Goal: Task Accomplishment & Management: Manage account settings

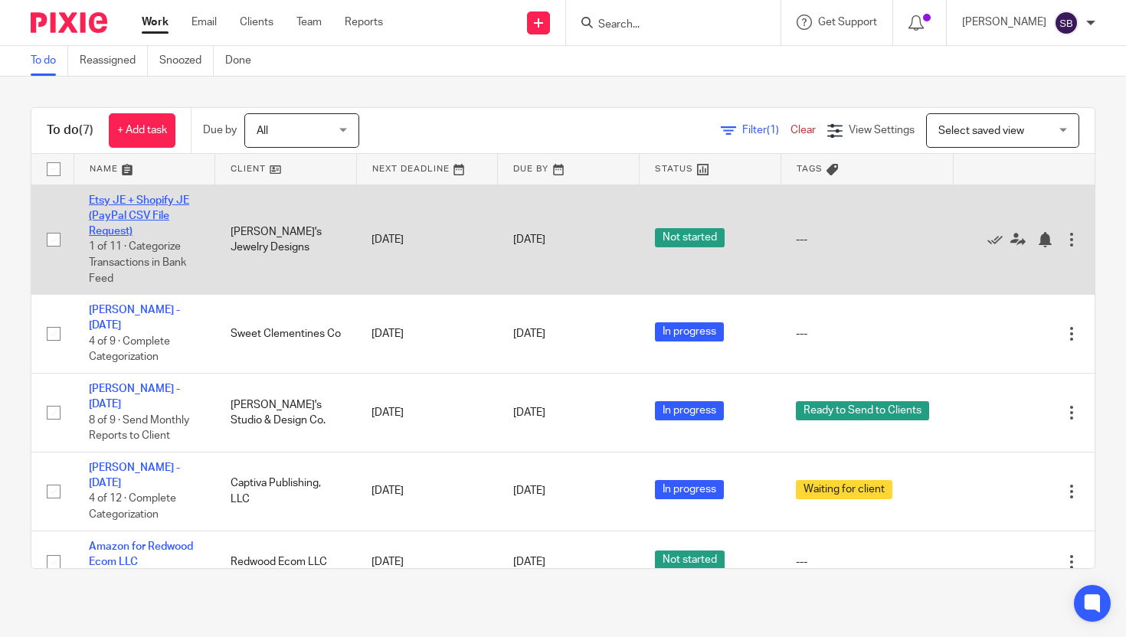
click at [166, 204] on link "Etsy JE + Shopify JE (PayPal CSV File Request)" at bounding box center [139, 216] width 100 height 42
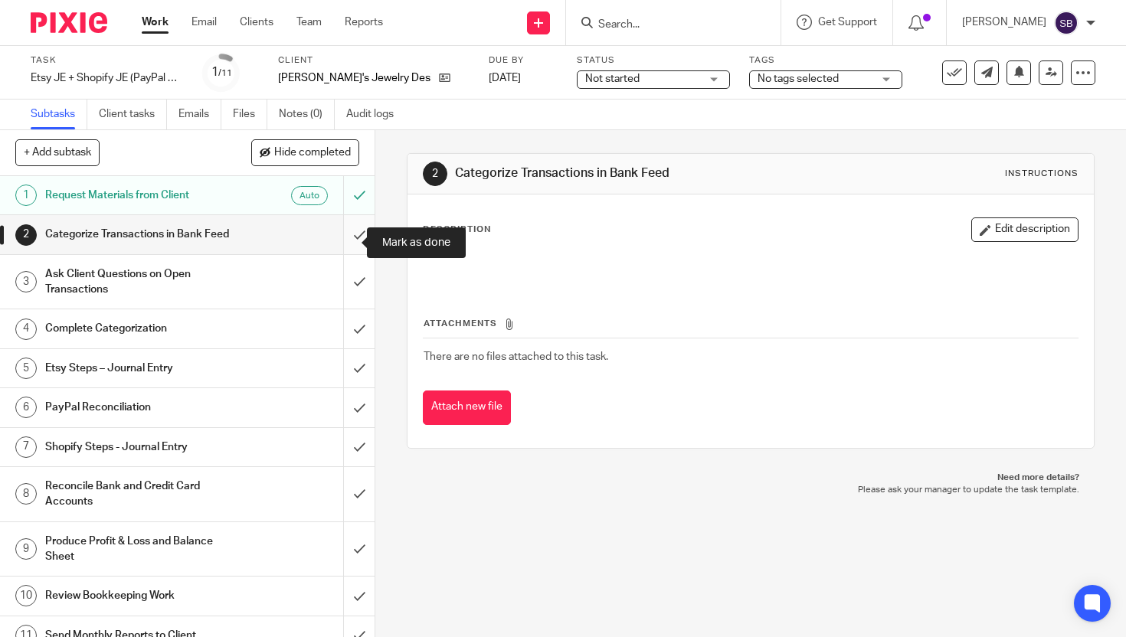
click at [345, 243] on input "submit" at bounding box center [187, 234] width 375 height 38
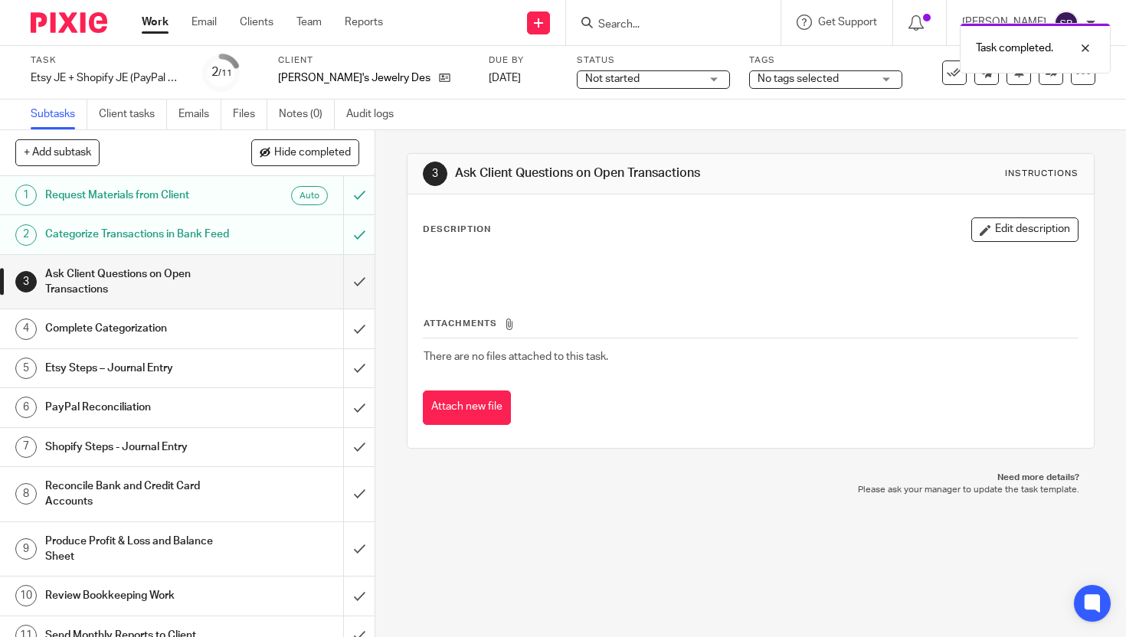
click at [585, 79] on span "Not started" at bounding box center [612, 79] width 54 height 11
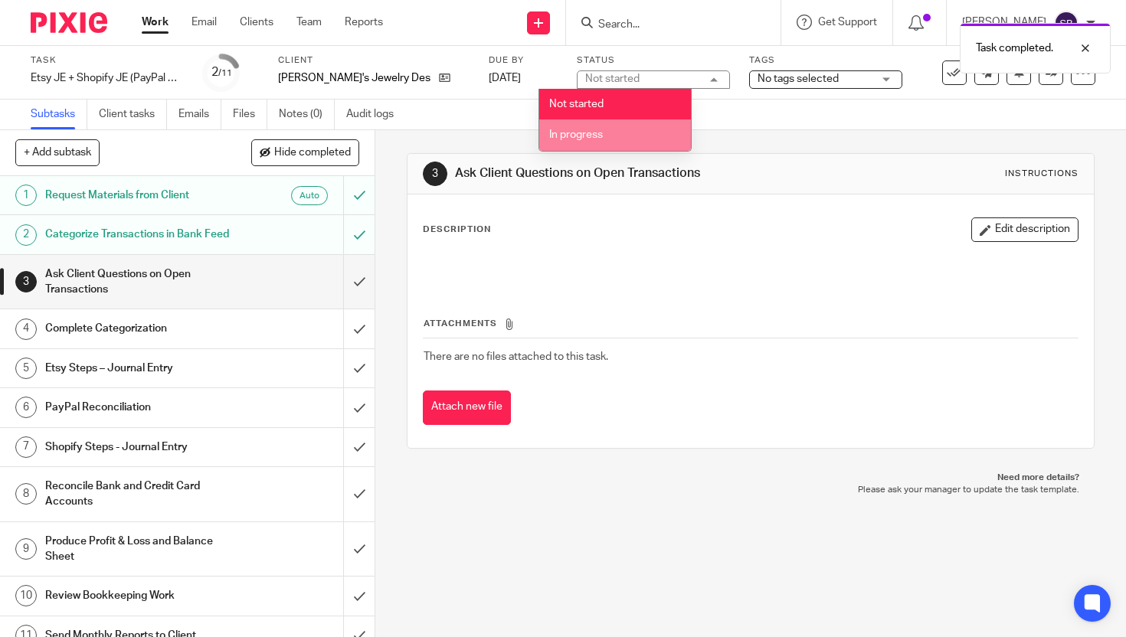
click at [588, 133] on span "In progress" at bounding box center [576, 134] width 54 height 11
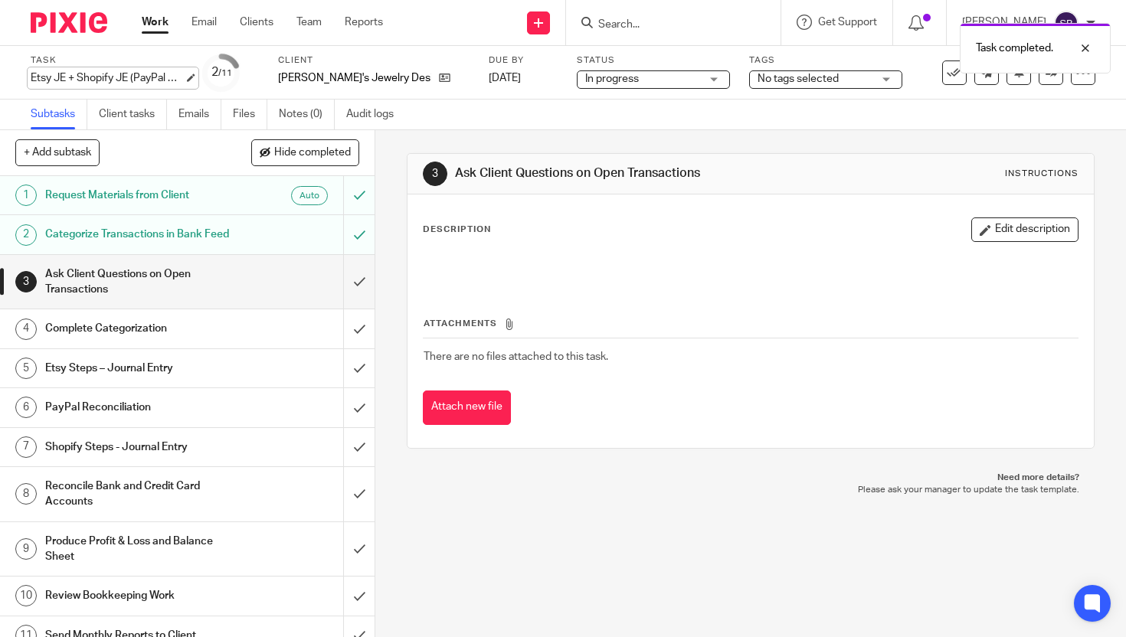
click at [159, 77] on div "Etsy JE + Shopify JE (PayPal CSV File Request) Save Etsy JE + Shopify JE (PayPa…" at bounding box center [107, 77] width 153 height 15
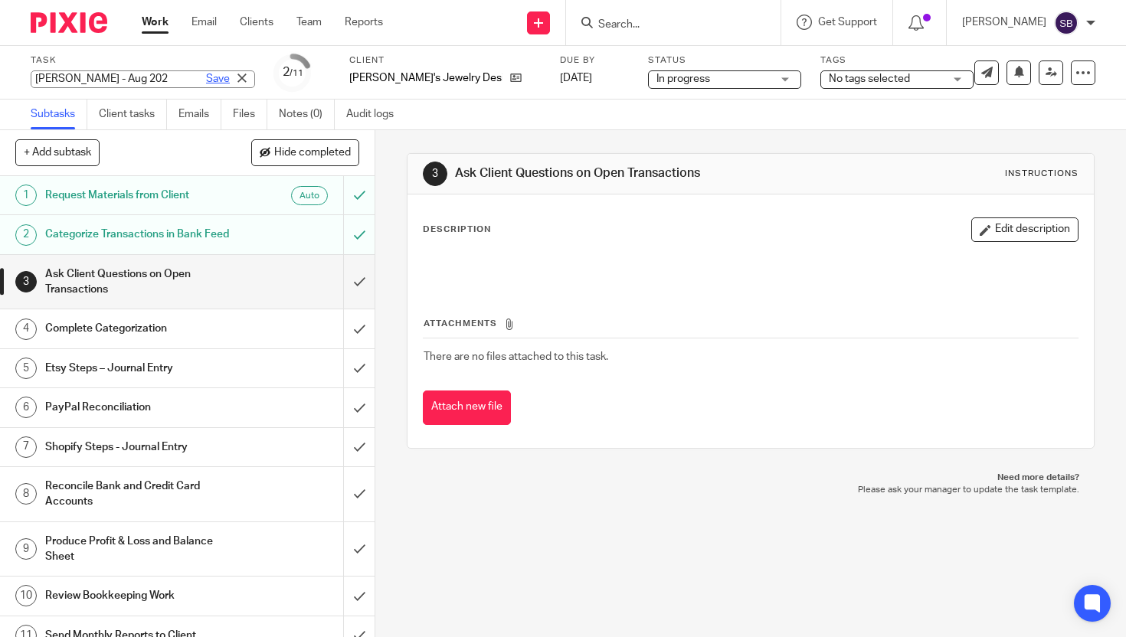
type input "[PERSON_NAME] - [DATE]"
click at [206, 81] on link "Save" at bounding box center [218, 78] width 24 height 15
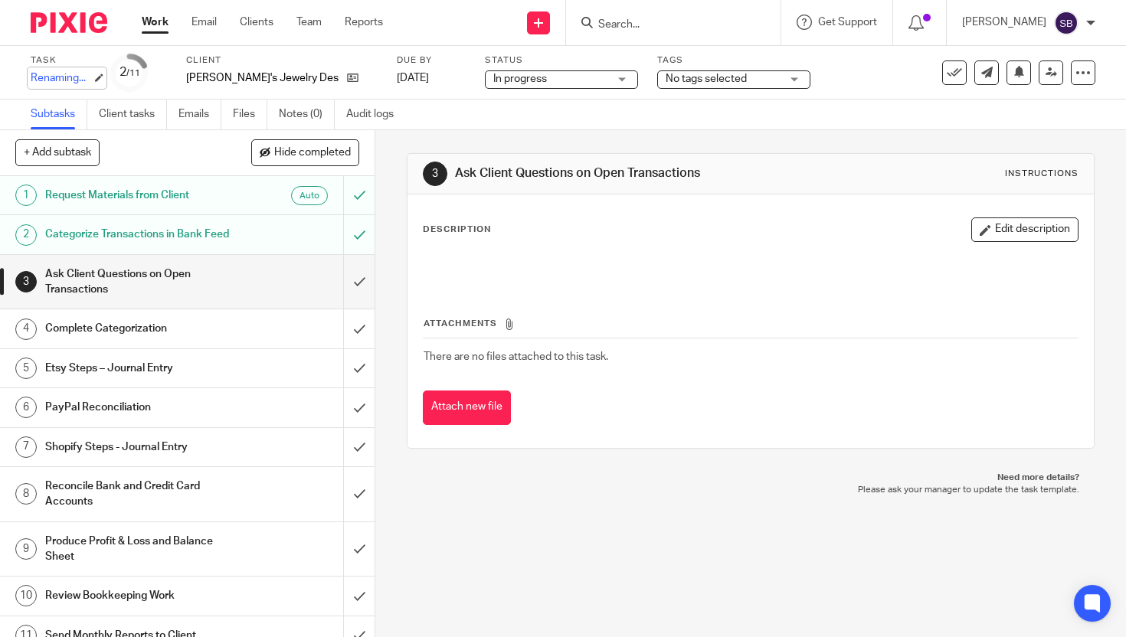
scroll to position [0, 0]
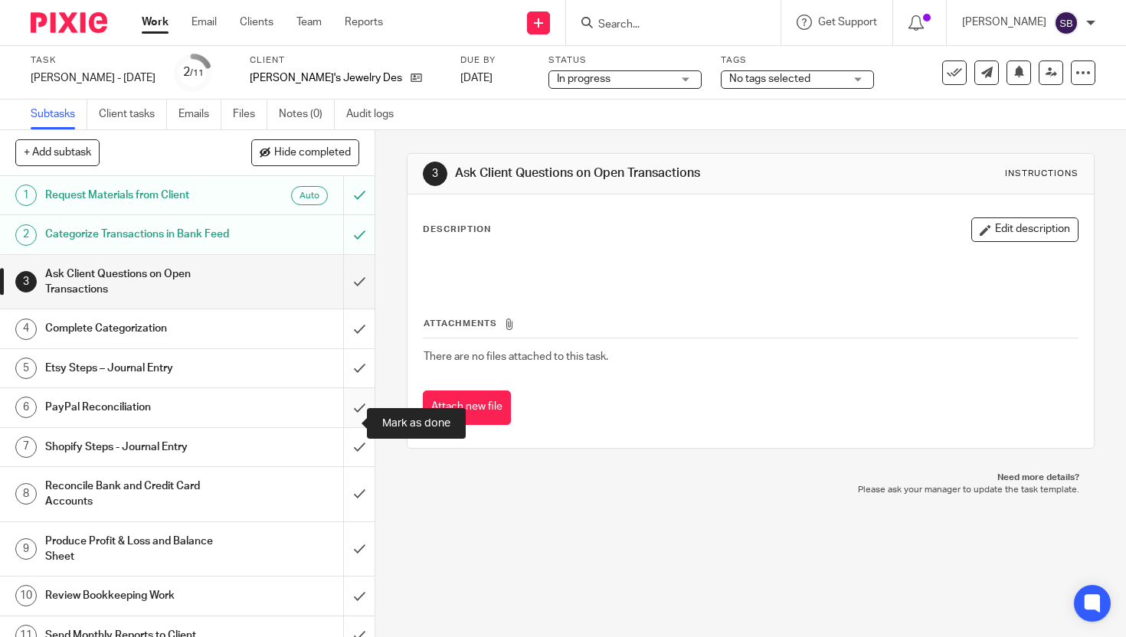
click at [345, 424] on input "submit" at bounding box center [187, 407] width 375 height 38
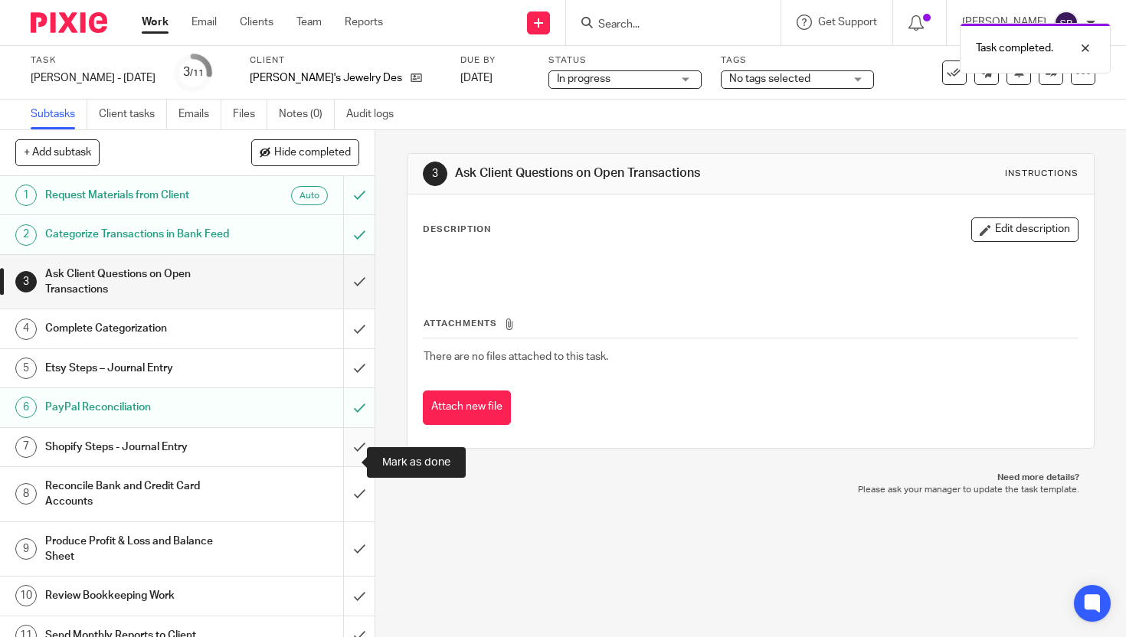
click at [343, 462] on input "submit" at bounding box center [187, 447] width 375 height 38
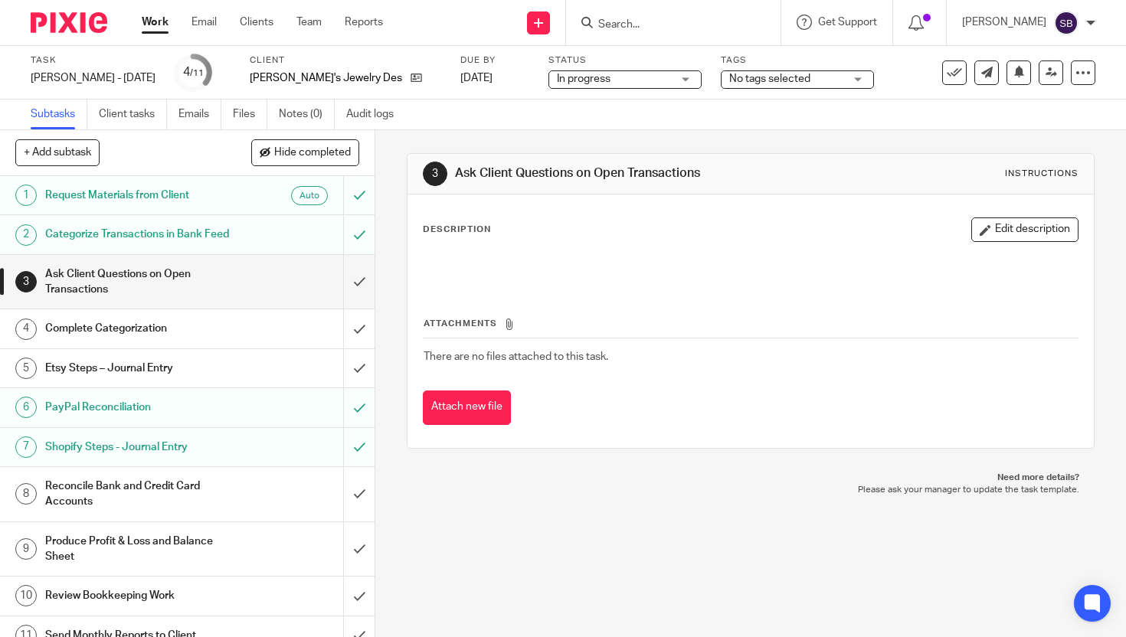
click at [729, 80] on span "No tags selected" at bounding box center [769, 79] width 81 height 11
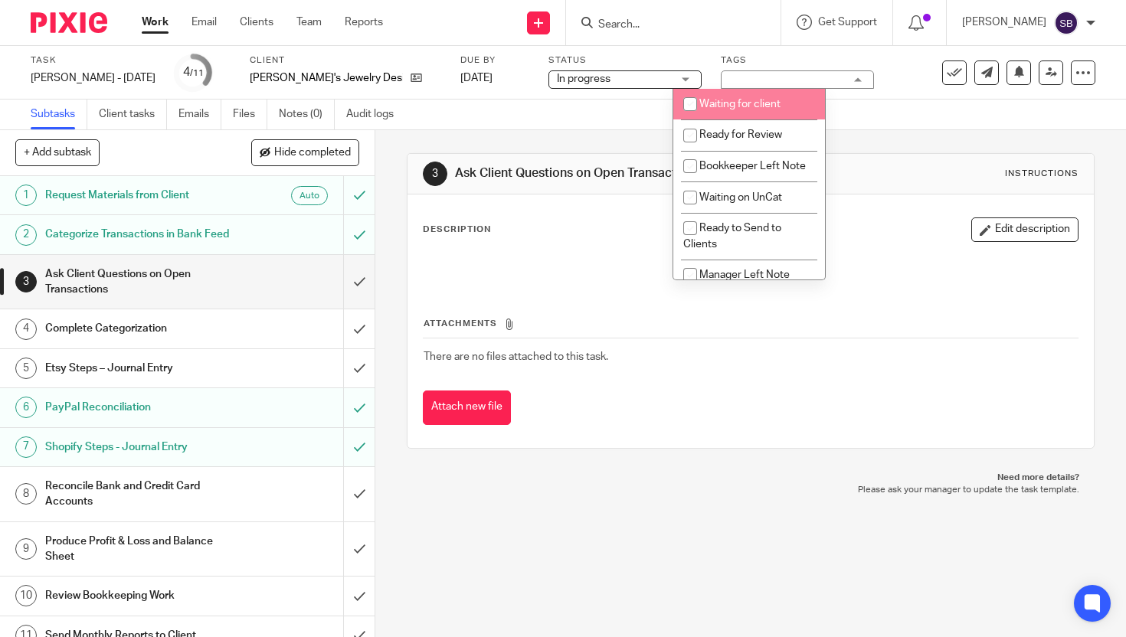
click at [690, 108] on input "checkbox" at bounding box center [690, 104] width 29 height 29
checkbox input "true"
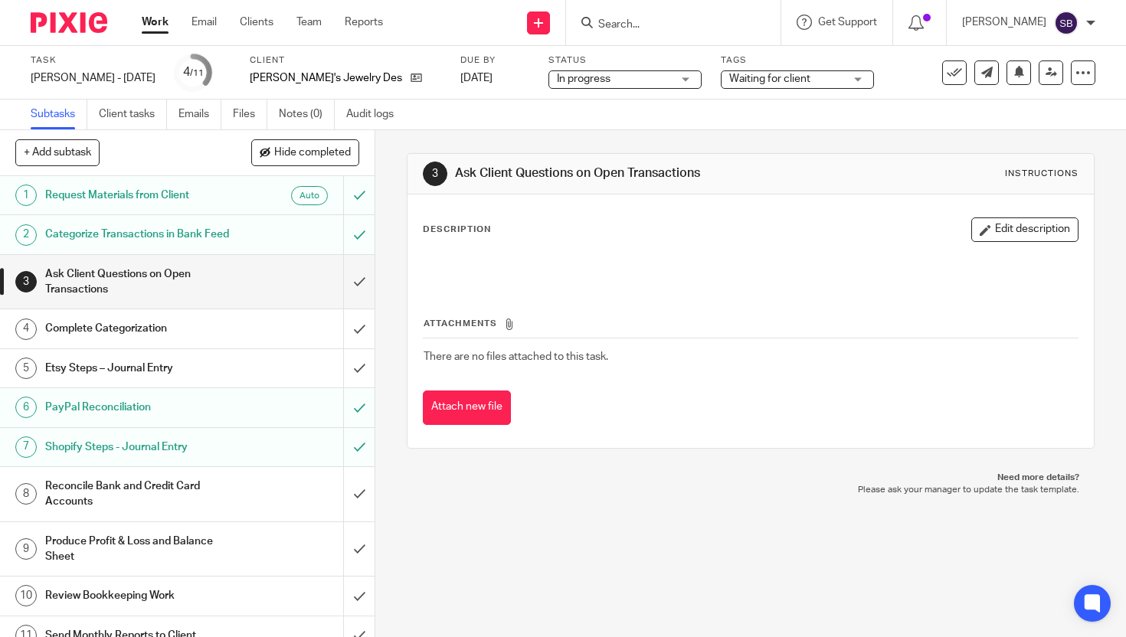
click at [628, 108] on div "Subtasks Client tasks Emails Files Notes (0) Audit logs" at bounding box center [563, 115] width 1126 height 31
